Goal: Task Accomplishment & Management: Manage account settings

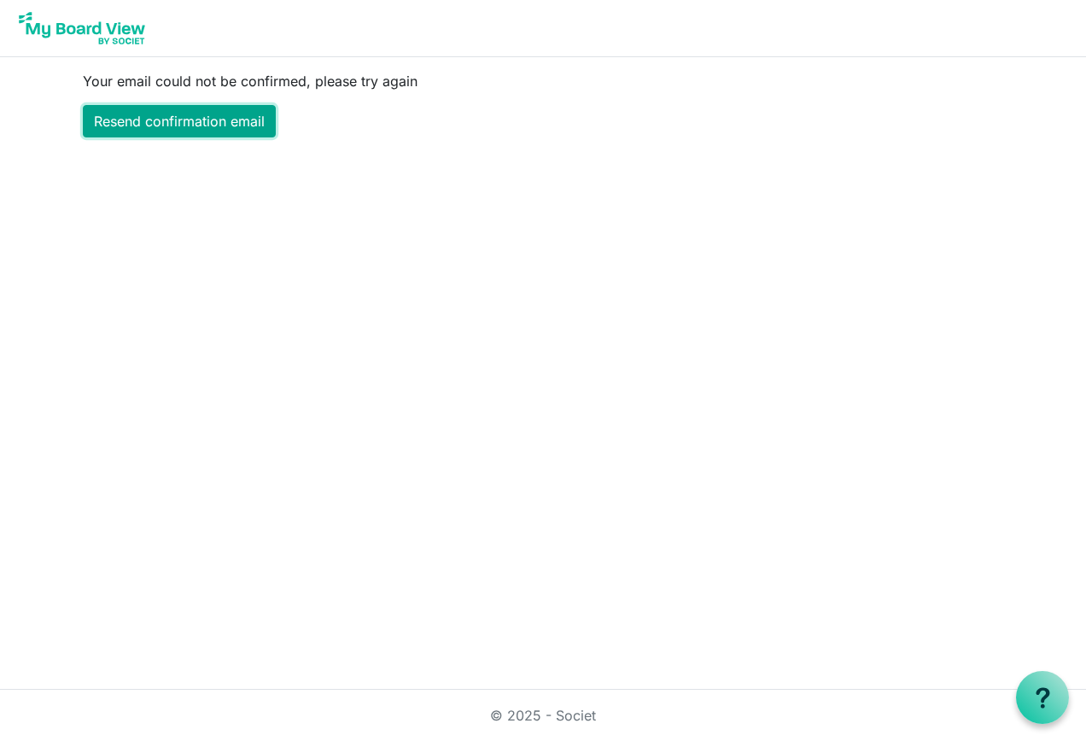
click at [169, 116] on link "Resend confirmation email" at bounding box center [179, 121] width 193 height 32
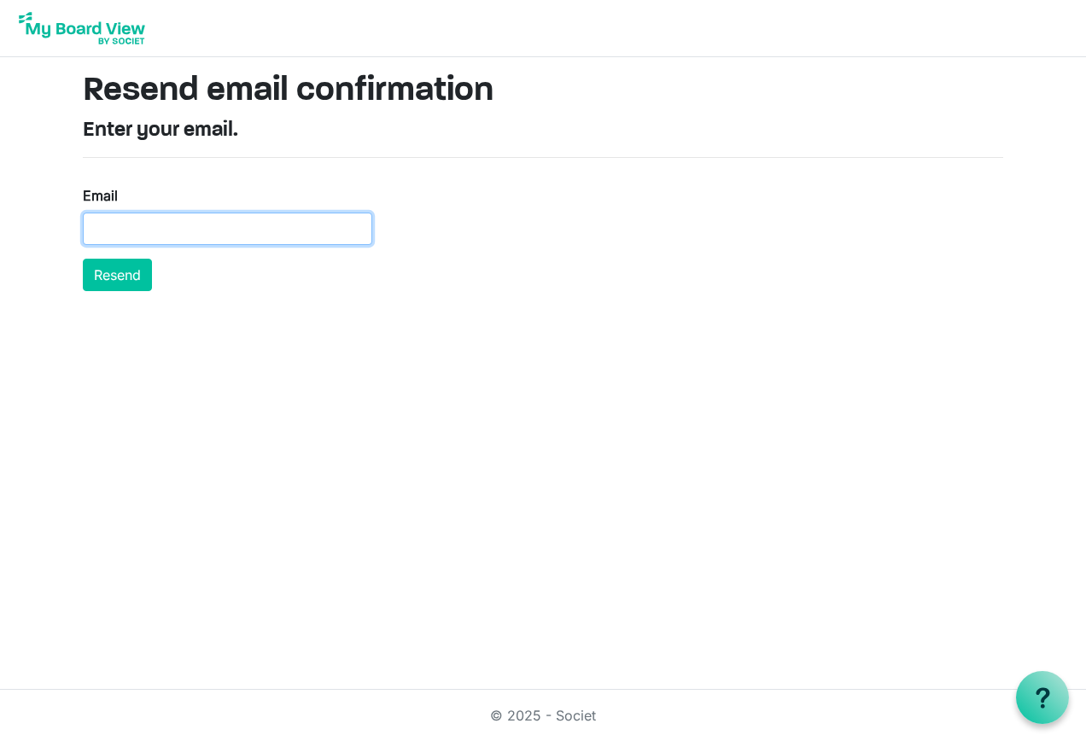
click at [286, 231] on input "Email" at bounding box center [227, 229] width 289 height 32
type input "tom@tvhcpa.com"
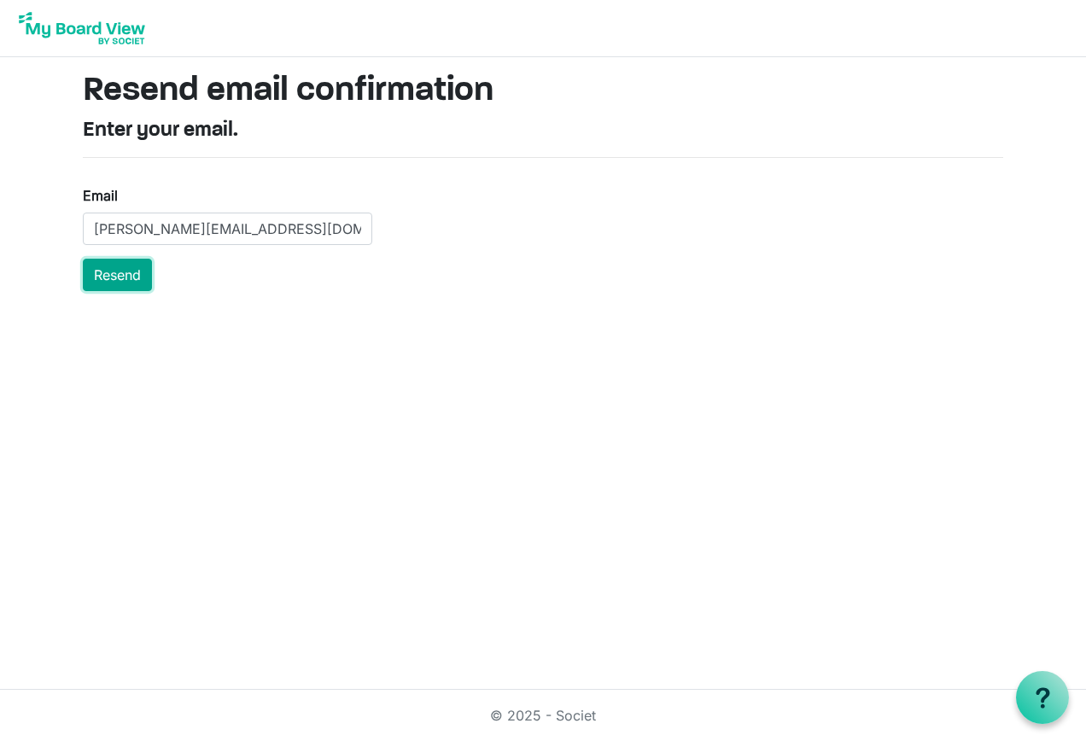
click at [111, 272] on button "Resend" at bounding box center [117, 275] width 69 height 32
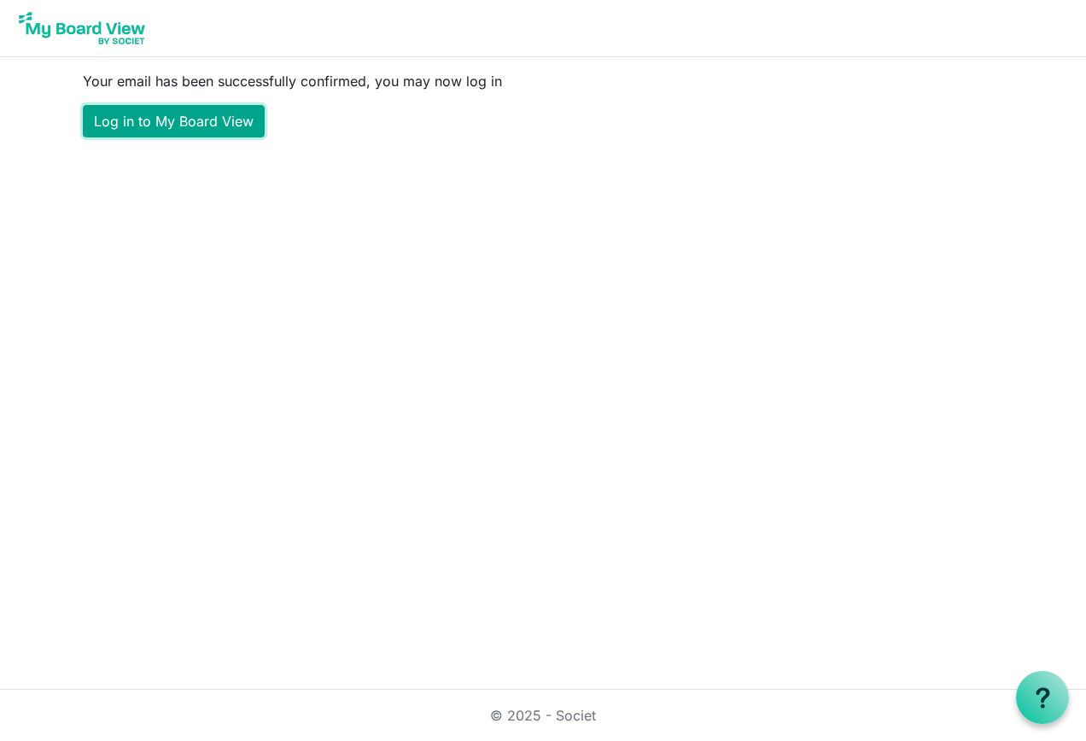
click at [182, 118] on link "Log in to My Board View" at bounding box center [174, 121] width 182 height 32
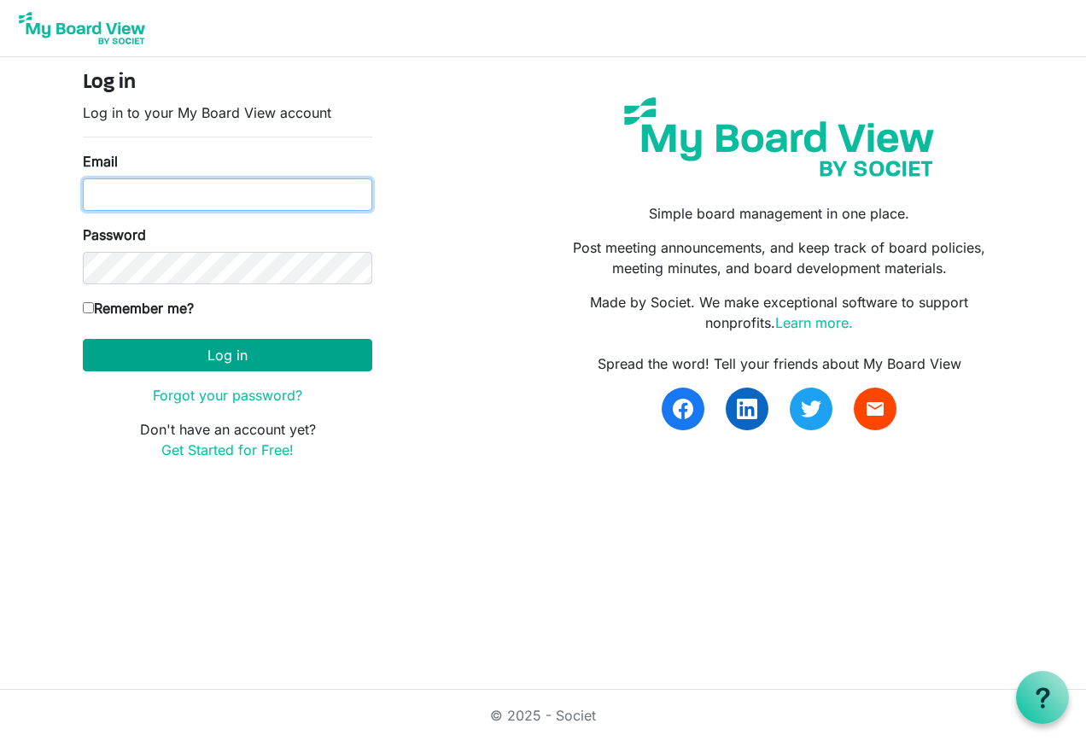
type input "[PERSON_NAME][EMAIL_ADDRESS][DOMAIN_NAME]"
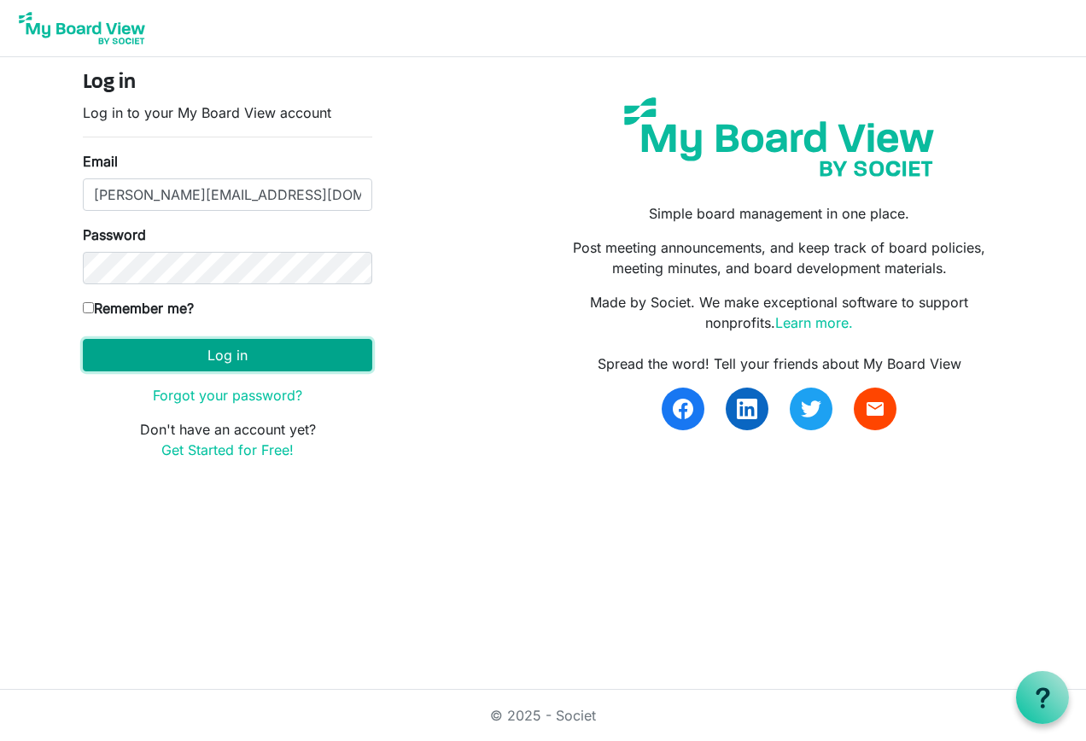
click at [224, 351] on button "Log in" at bounding box center [227, 355] width 289 height 32
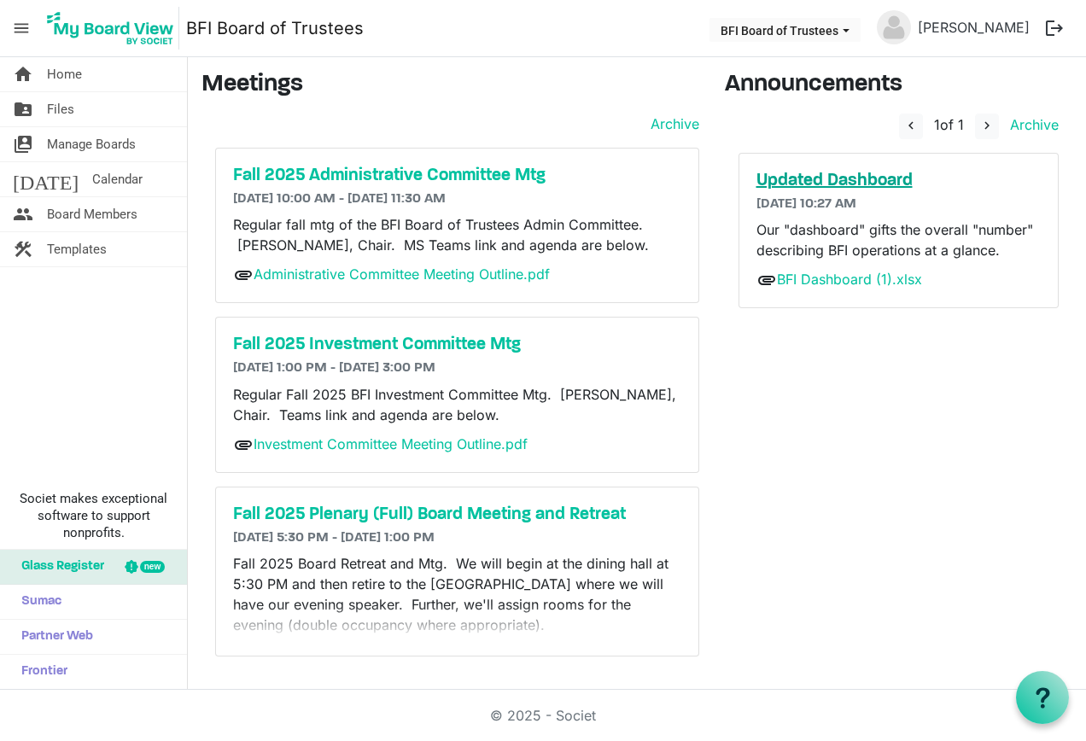
click at [845, 177] on h5 "Updated Dashboard" at bounding box center [899, 181] width 285 height 20
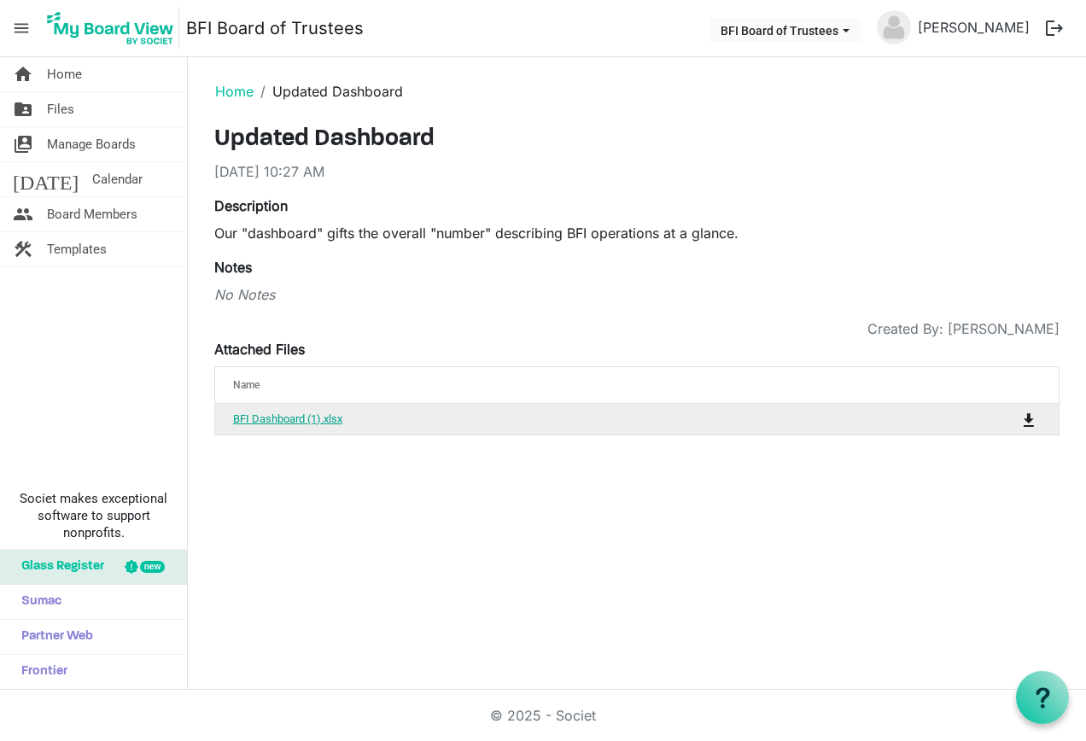
click at [289, 416] on link "BFI Dashboard (1).xlsx" at bounding box center [287, 418] width 109 height 13
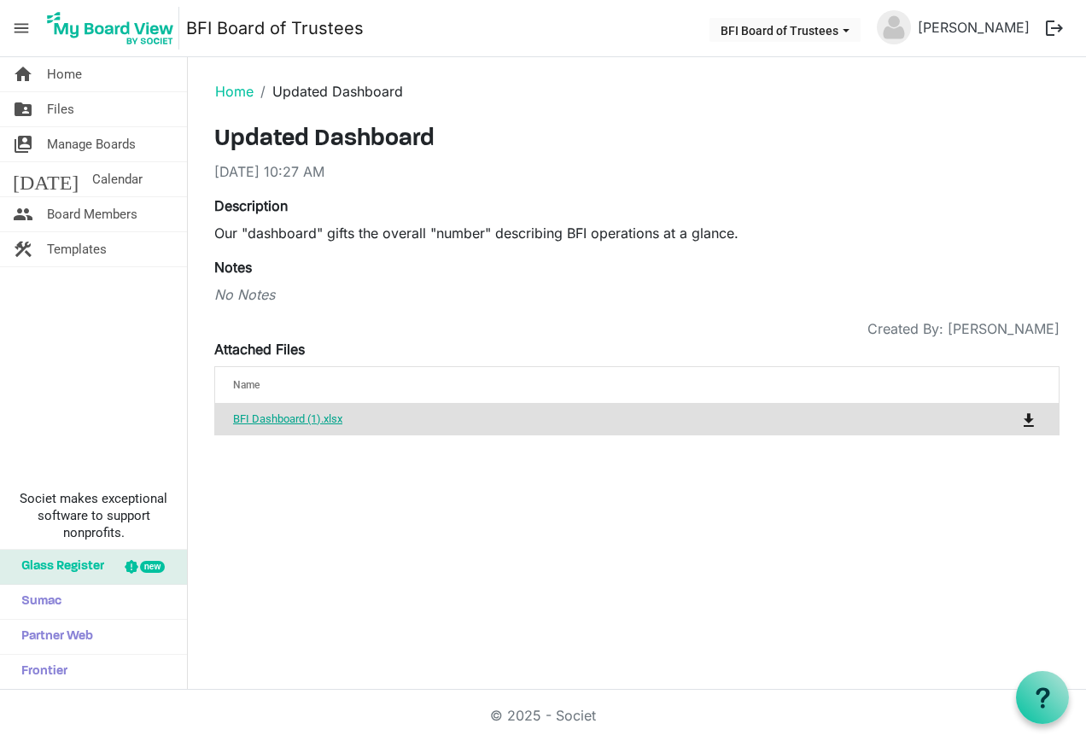
click at [289, 416] on link "BFI Dashboard (1).xlsx" at bounding box center [287, 418] width 109 height 13
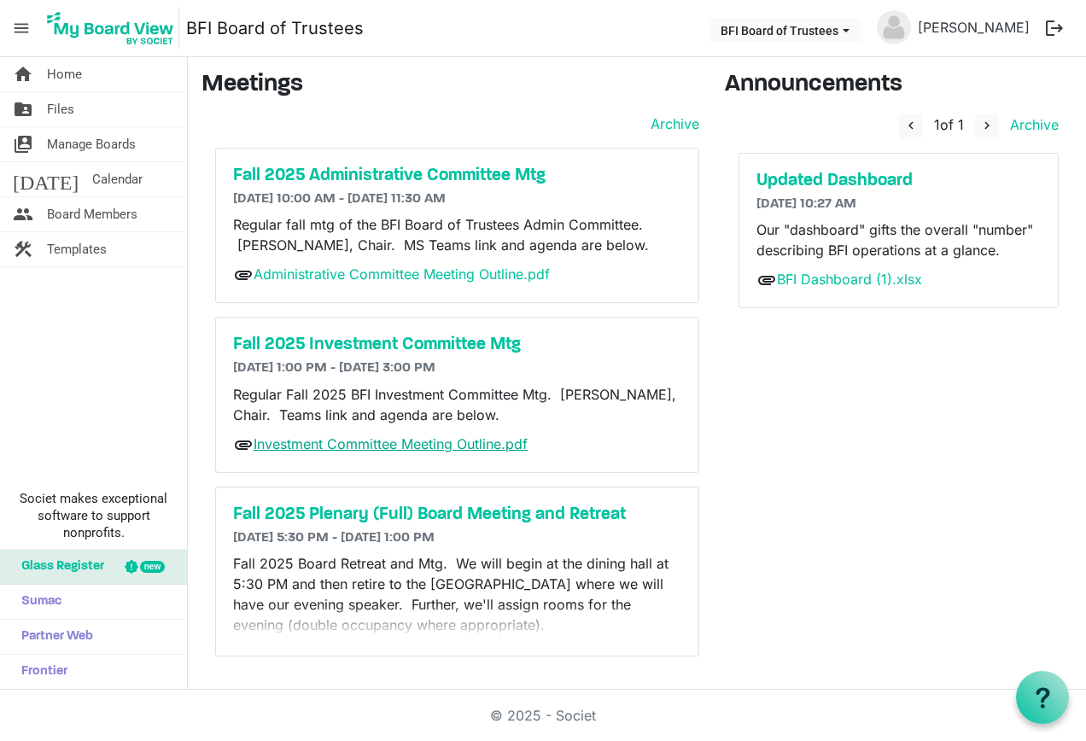
click at [406, 443] on link "Investment Committee Meeting Outline.pdf" at bounding box center [391, 444] width 274 height 17
click at [487, 510] on h5 "Fall 2025 Plenary (Full) Board Meeting and Retreat" at bounding box center [457, 515] width 448 height 20
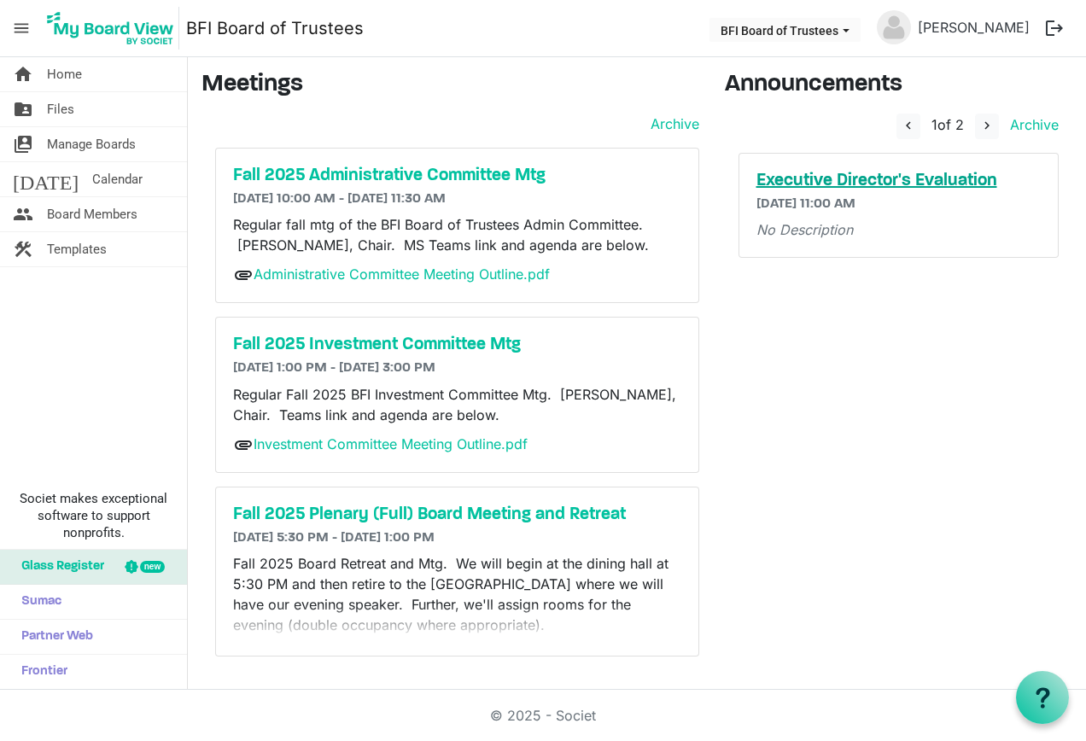
click at [897, 174] on h5 "Executive Director's Evaluation" at bounding box center [899, 181] width 285 height 20
